Goal: Find specific page/section: Find specific page/section

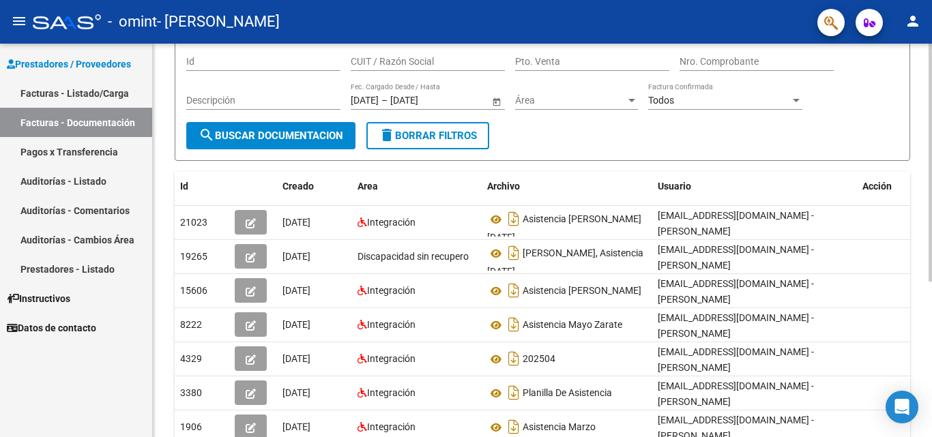
scroll to position [136, 0]
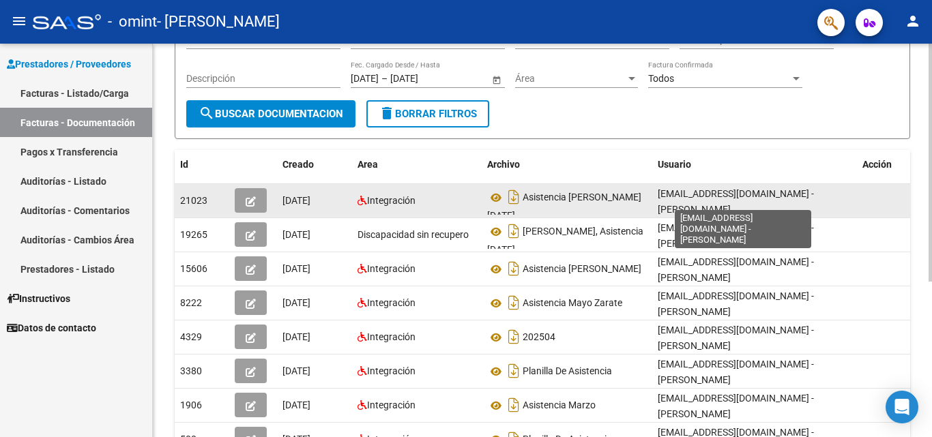
click at [814, 196] on span "[EMAIL_ADDRESS][DOMAIN_NAME] - [PERSON_NAME]" at bounding box center [735, 201] width 156 height 27
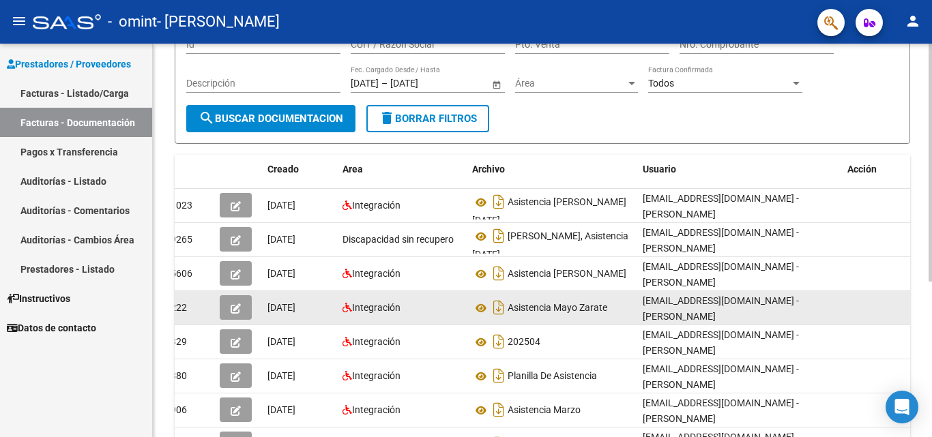
scroll to position [0, 0]
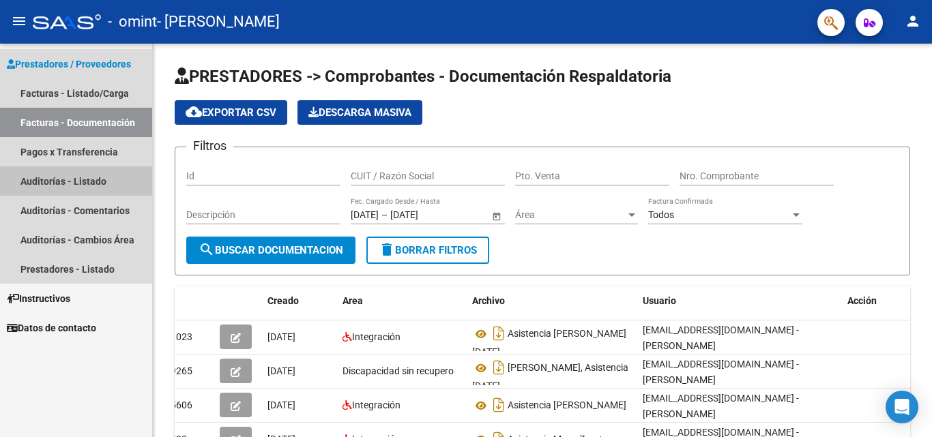
click at [88, 177] on link "Auditorías - Listado" at bounding box center [76, 180] width 152 height 29
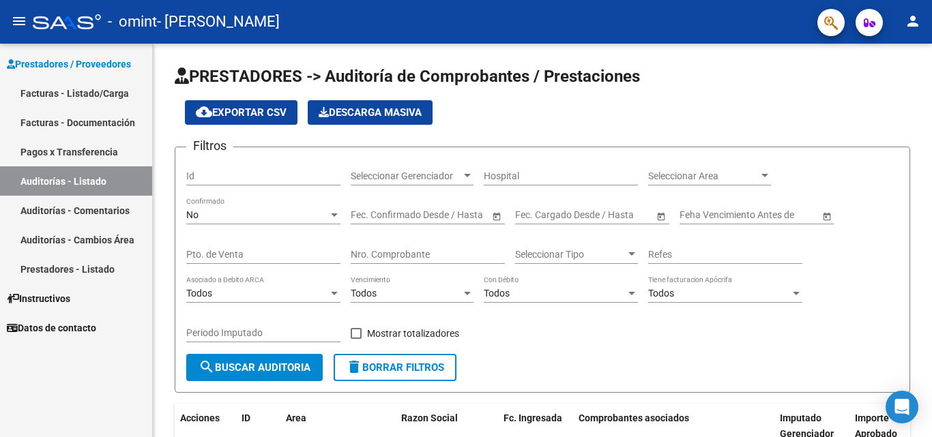
click at [78, 151] on link "Pagos x Transferencia" at bounding box center [76, 151] width 152 height 29
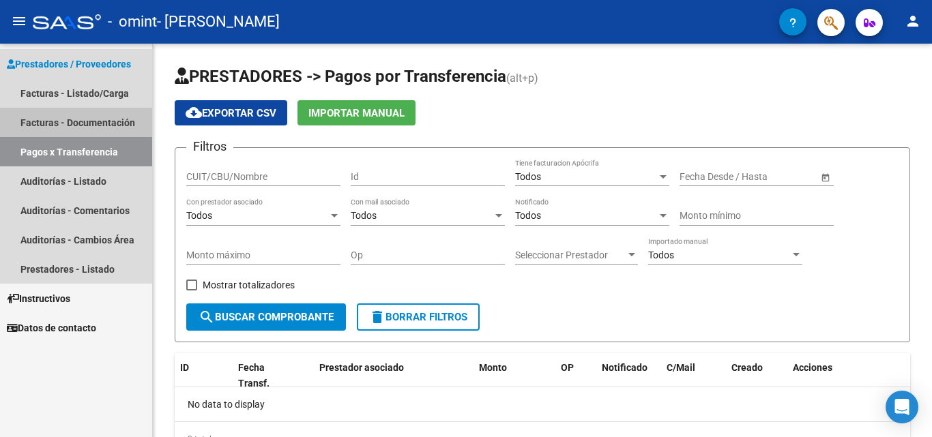
click at [115, 124] on link "Facturas - Documentación" at bounding box center [76, 122] width 152 height 29
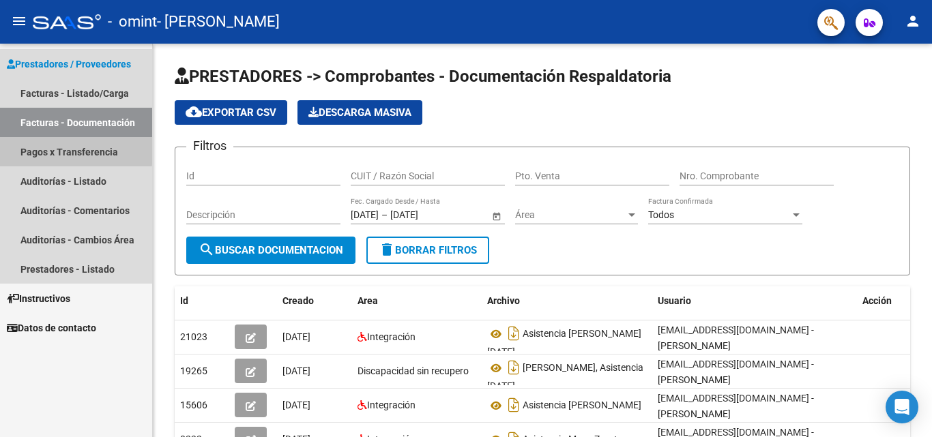
click at [60, 149] on link "Pagos x Transferencia" at bounding box center [76, 151] width 152 height 29
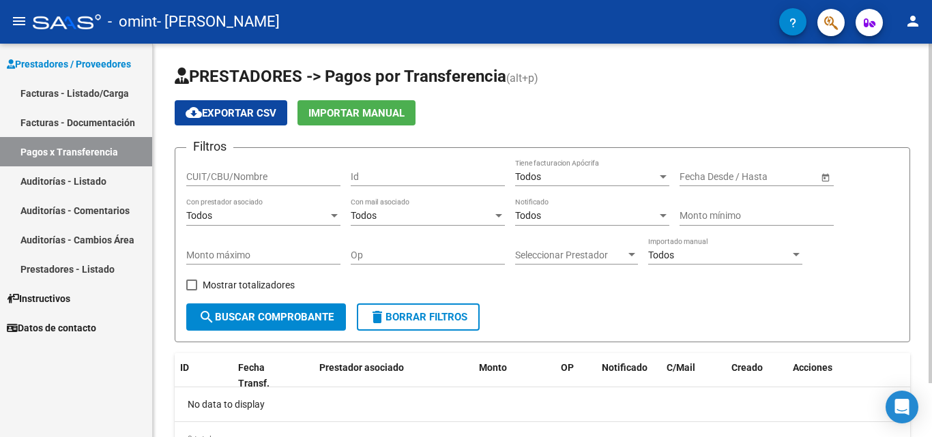
scroll to position [63, 0]
